Goal: Task Accomplishment & Management: Use online tool/utility

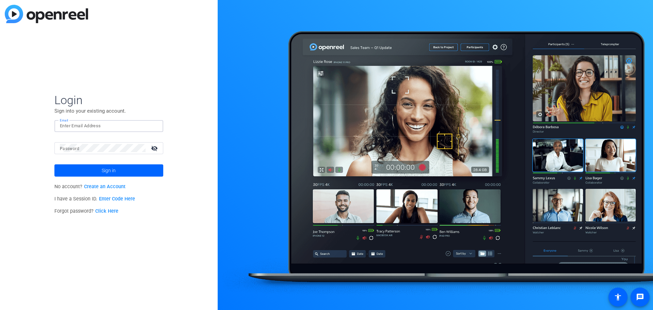
click at [112, 125] on input "Email" at bounding box center [109, 126] width 98 height 8
type input "kmjoy@amazon.com"
click at [97, 172] on span at bounding box center [108, 170] width 109 height 16
click at [154, 149] on mat-icon "visibility_off" at bounding box center [155, 148] width 16 height 10
click at [140, 173] on span at bounding box center [108, 170] width 109 height 16
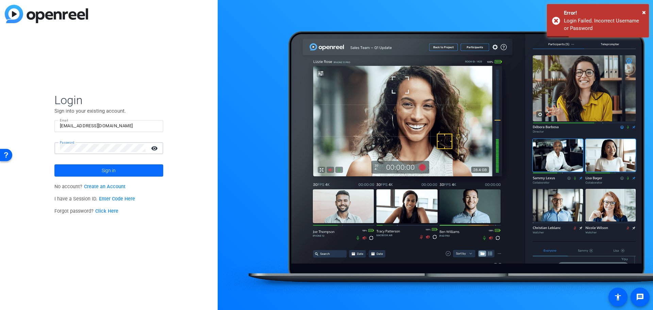
click at [102, 167] on span "Sign in" at bounding box center [109, 170] width 14 height 17
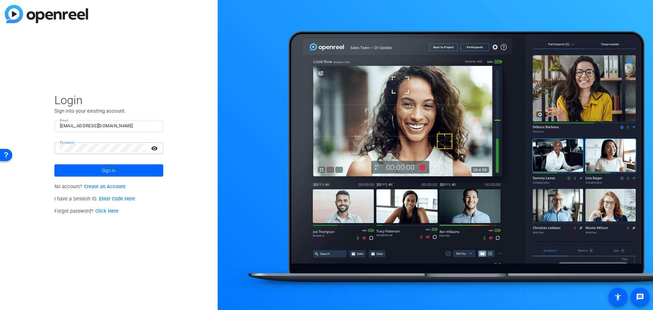
click at [48, 149] on div "Login Sign into your existing account. Email kmjoy@amazon.com Password visibili…" at bounding box center [109, 155] width 218 height 310
click at [96, 168] on span at bounding box center [108, 170] width 109 height 16
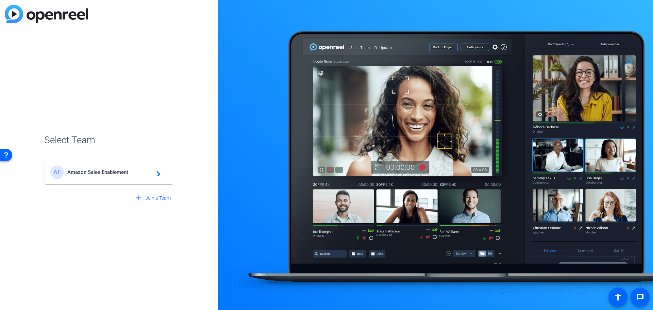
click at [118, 170] on span "Amazon Sales Enablement" at bounding box center [109, 172] width 85 height 6
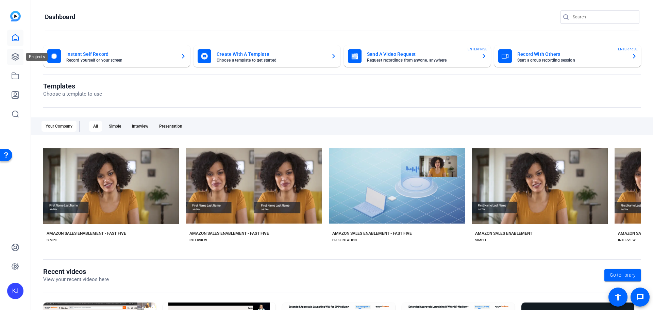
click at [13, 53] on icon at bounding box center [15, 57] width 8 height 8
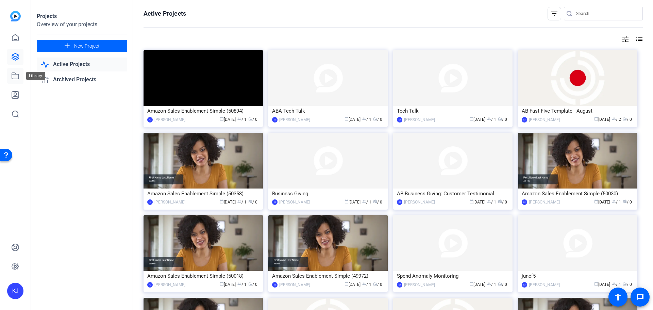
click at [15, 80] on icon at bounding box center [15, 76] width 8 height 8
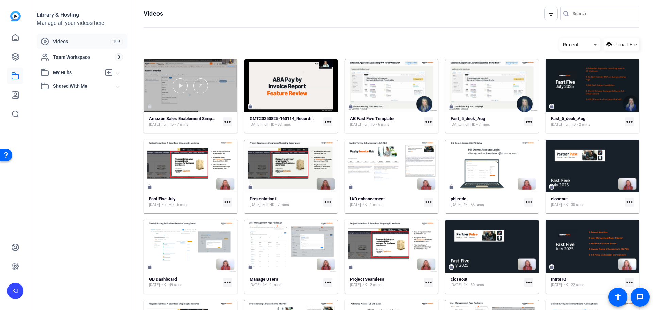
click at [183, 97] on div at bounding box center [191, 85] width 94 height 53
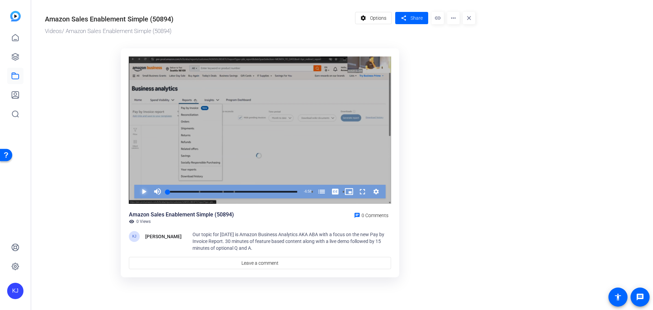
click at [137, 189] on span "Video Player" at bounding box center [137, 192] width 0 height 14
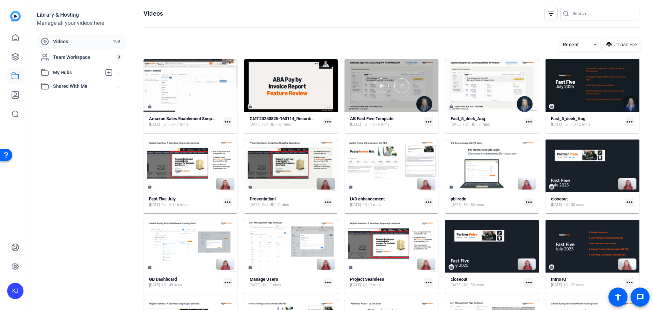
click at [389, 100] on div at bounding box center [392, 85] width 94 height 53
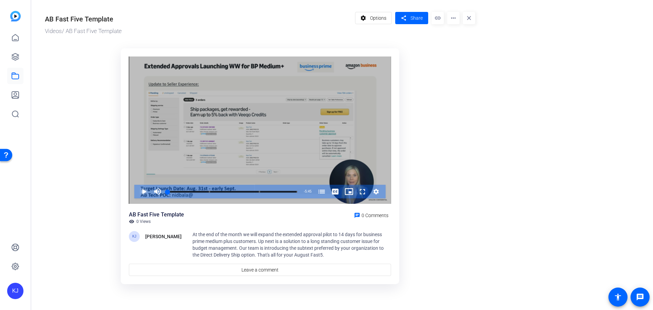
click at [137, 190] on span "Video Player" at bounding box center [137, 192] width 0 height 14
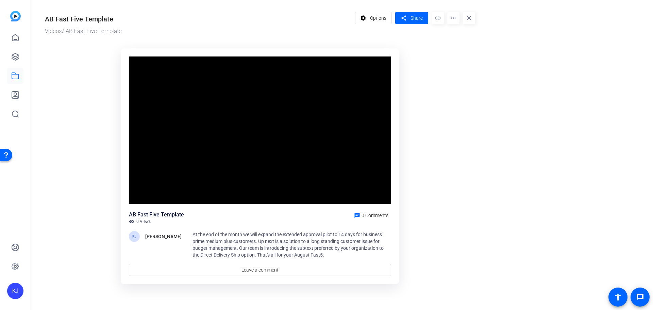
click at [455, 19] on mat-icon "more_horiz" at bounding box center [453, 18] width 12 height 12
click at [456, 39] on span "Edit in Creator" at bounding box center [467, 39] width 28 height 8
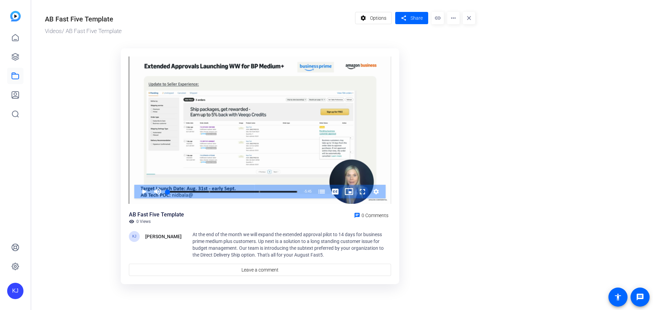
click at [452, 18] on mat-icon "more_horiz" at bounding box center [453, 18] width 12 height 12
click at [452, 18] on div at bounding box center [326, 155] width 653 height 310
click at [541, 70] on or-hosting-video-details "AB Fast Five Template Videos / AB Fast Five Template settings Options share Sha…" at bounding box center [340, 147] width 618 height 294
click at [383, 20] on span "Options" at bounding box center [378, 18] width 16 height 13
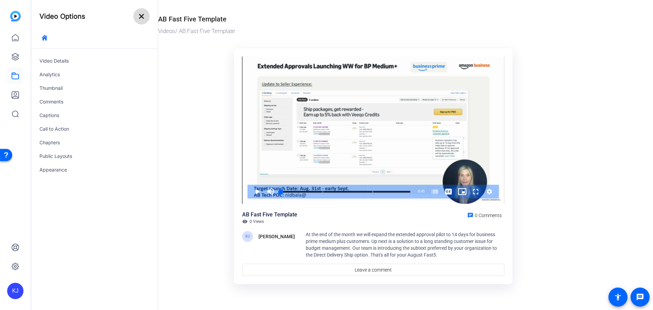
click at [140, 17] on mat-icon "close" at bounding box center [141, 16] width 8 height 8
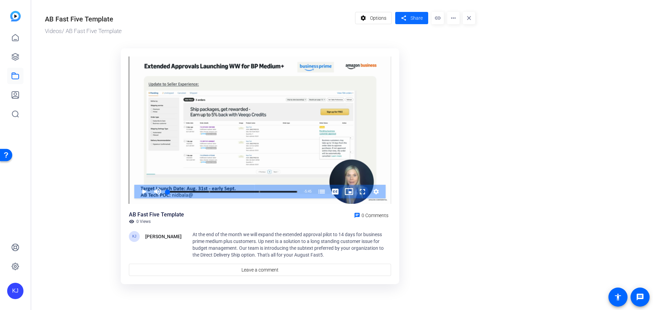
click at [416, 22] on span at bounding box center [411, 18] width 33 height 16
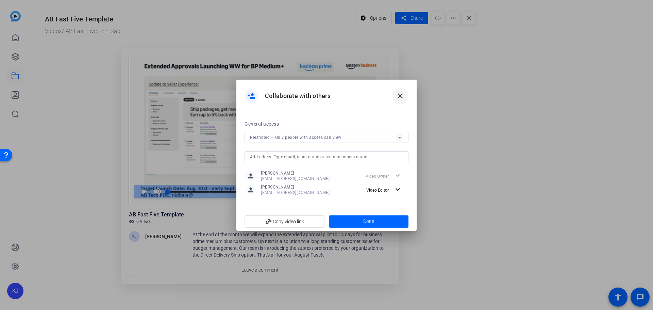
click at [402, 94] on mat-icon "close" at bounding box center [400, 96] width 8 height 8
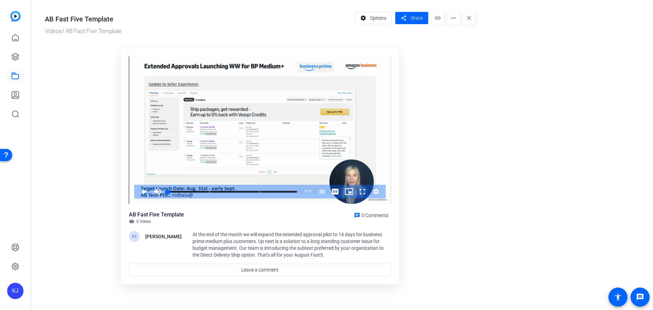
click at [437, 19] on mat-icon "link" at bounding box center [438, 18] width 12 height 12
click at [452, 16] on mat-icon "more_horiz" at bounding box center [453, 18] width 12 height 12
click at [520, 73] on div at bounding box center [326, 155] width 653 height 310
click at [499, 83] on or-hosting-video-details "AB Fast Five Template Videos / AB Fast Five Template settings Options share Sha…" at bounding box center [340, 147] width 618 height 294
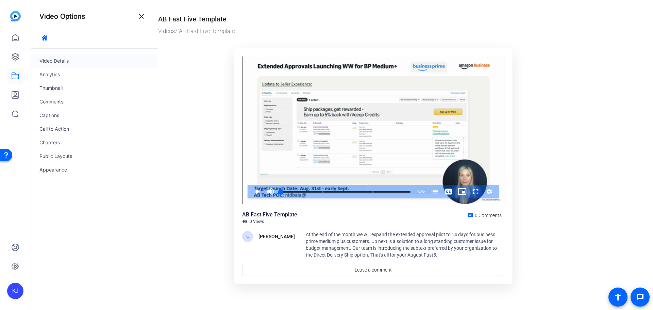
click at [65, 60] on div "Video Details" at bounding box center [94, 61] width 127 height 14
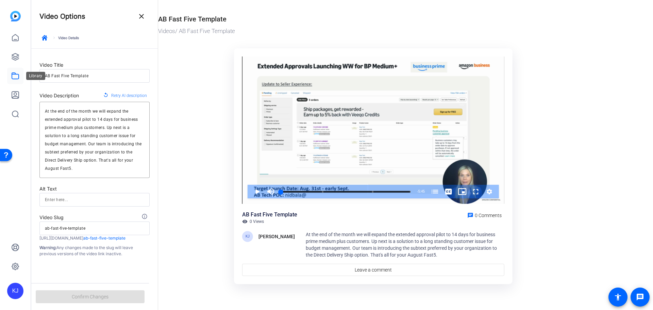
click at [17, 78] on icon at bounding box center [15, 76] width 8 height 8
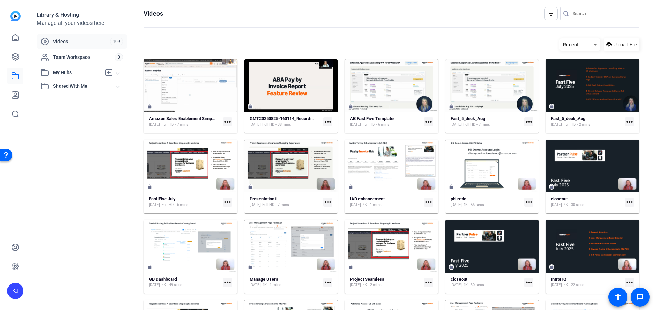
click at [429, 122] on mat-icon "more_horiz" at bounding box center [428, 121] width 9 height 9
click at [480, 29] on div at bounding box center [326, 155] width 653 height 310
click at [428, 123] on mat-icon "more_horiz" at bounding box center [428, 121] width 9 height 9
click at [431, 133] on span "Edit in Creator" at bounding box center [442, 132] width 28 height 8
